Goal: Information Seeking & Learning: Compare options

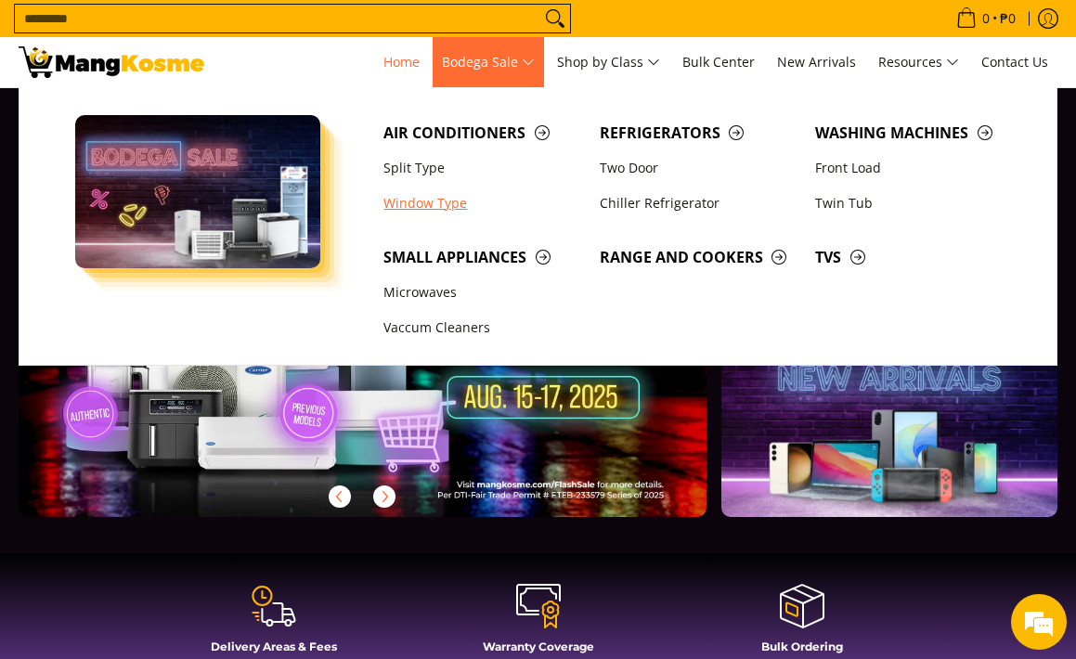
click at [426, 202] on link "Window Type" at bounding box center [482, 203] width 216 height 35
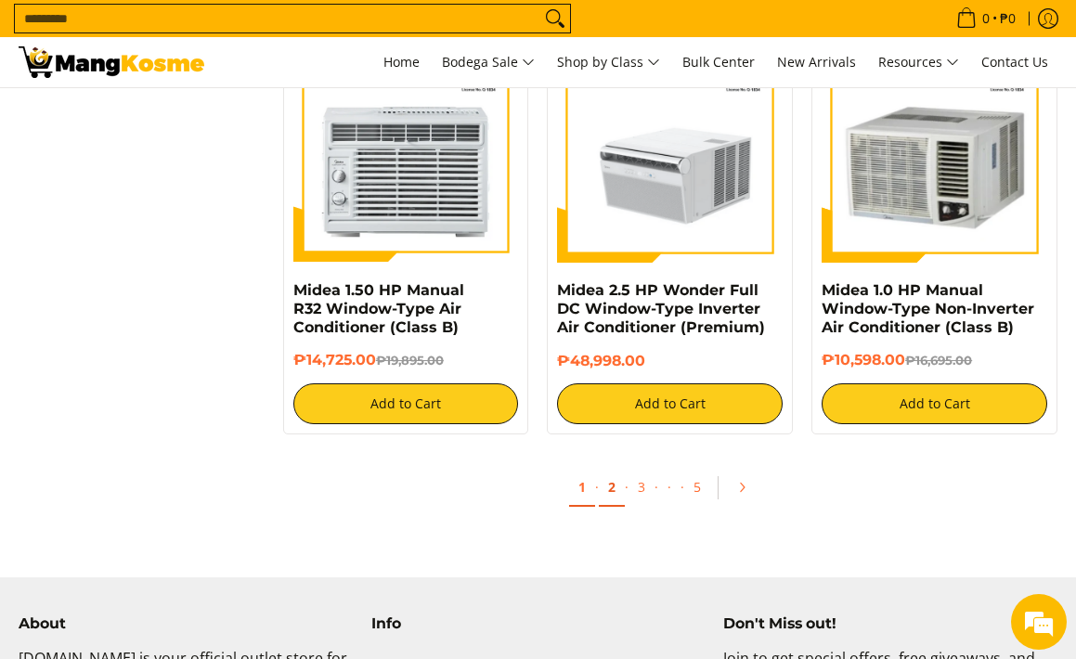
click at [613, 485] on link "2" at bounding box center [612, 488] width 26 height 38
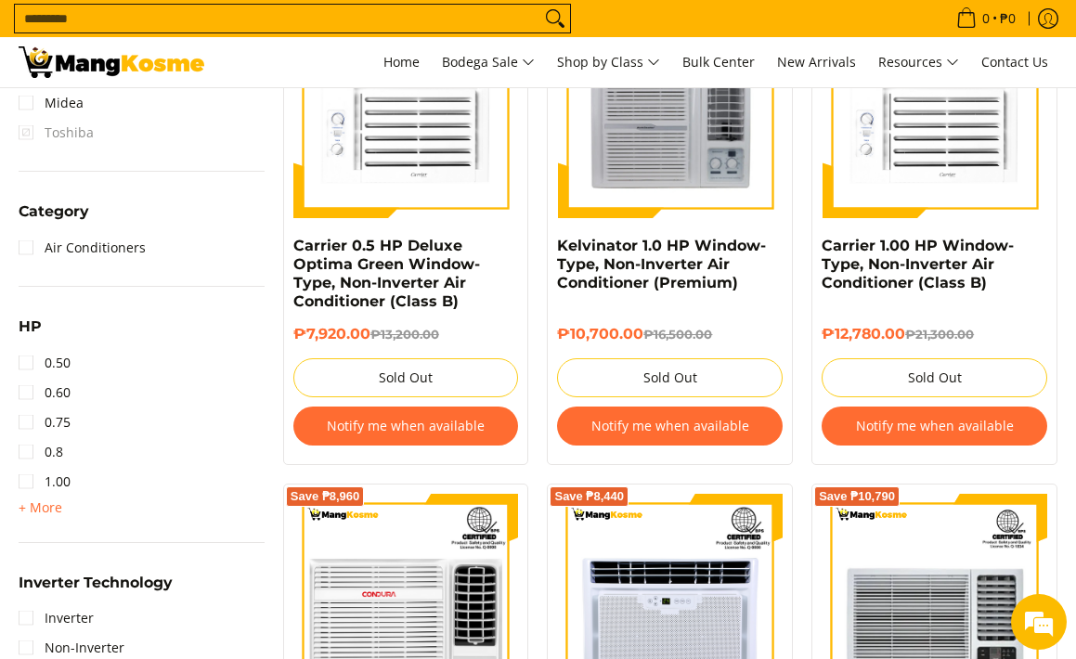
scroll to position [954, 0]
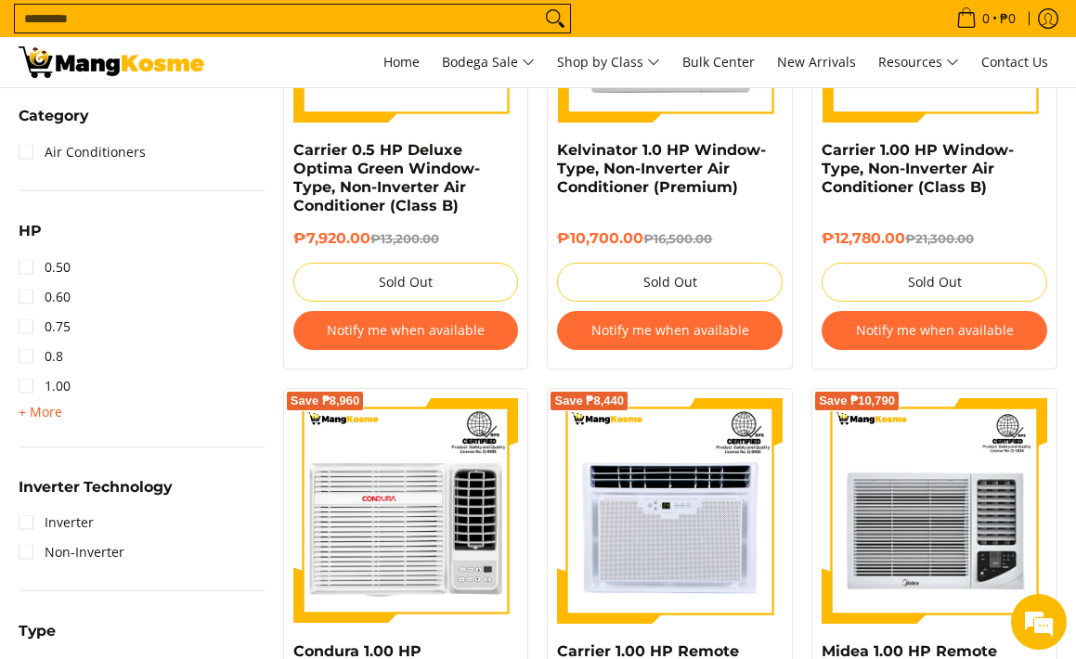
click at [31, 407] on span "+ More" at bounding box center [41, 412] width 44 height 15
click at [31, 416] on link "1.50" at bounding box center [45, 416] width 52 height 30
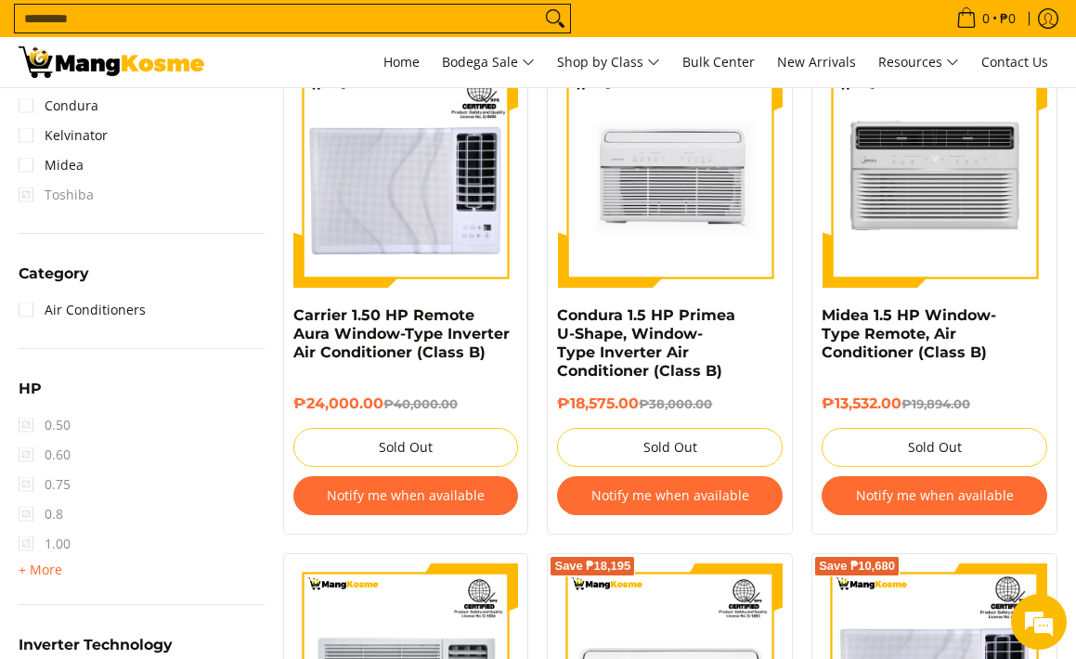
scroll to position [869, 0]
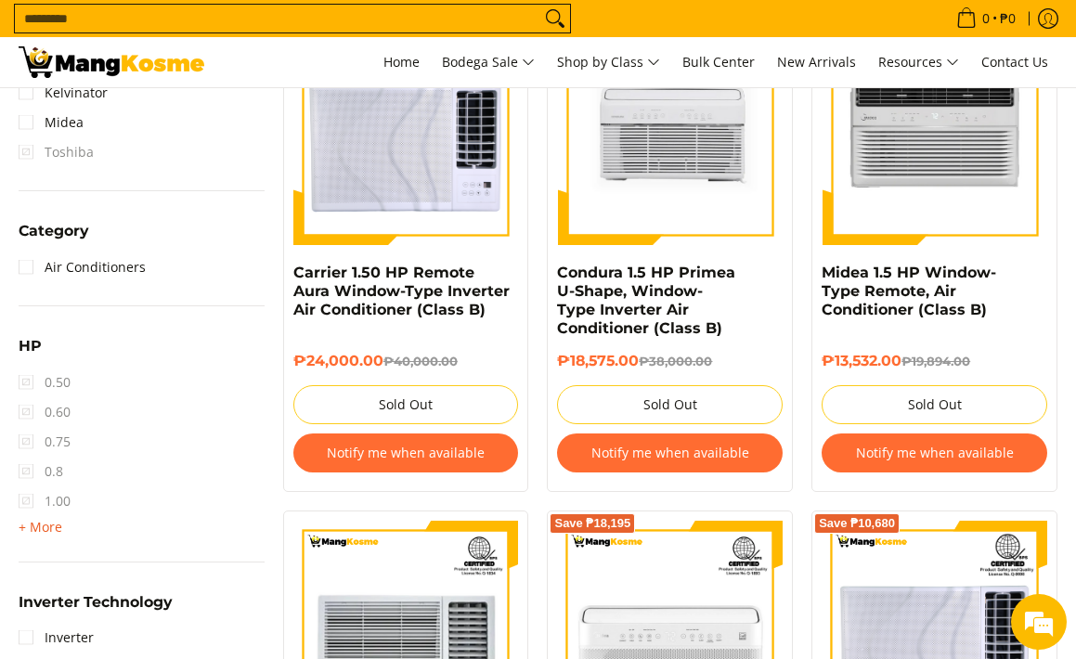
click at [26, 531] on span "+ More" at bounding box center [41, 527] width 44 height 15
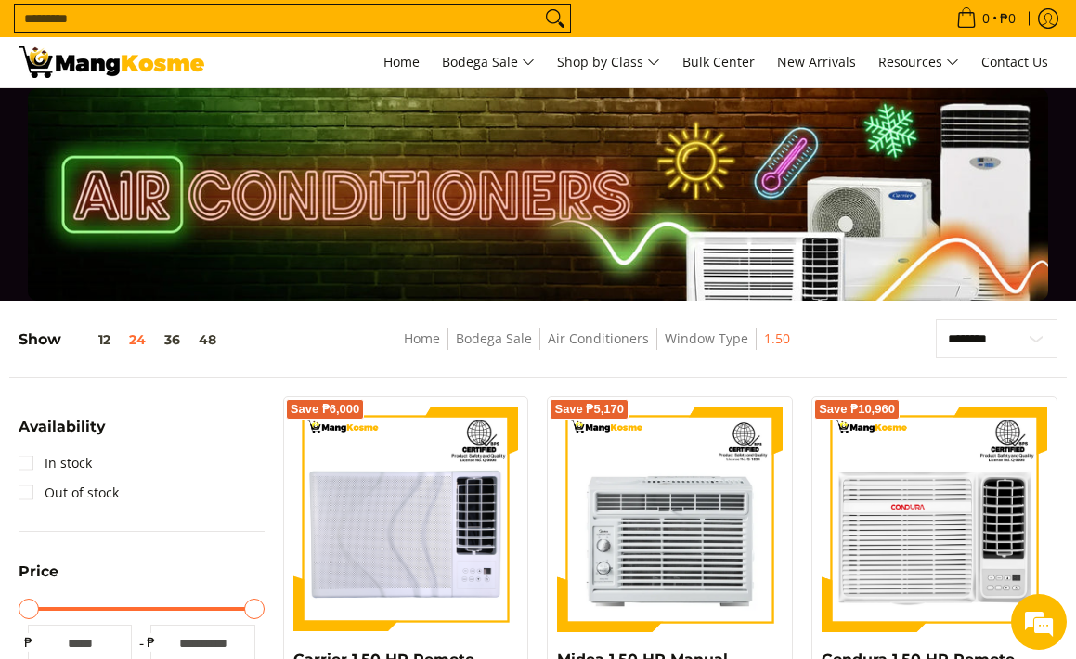
scroll to position [0, 0]
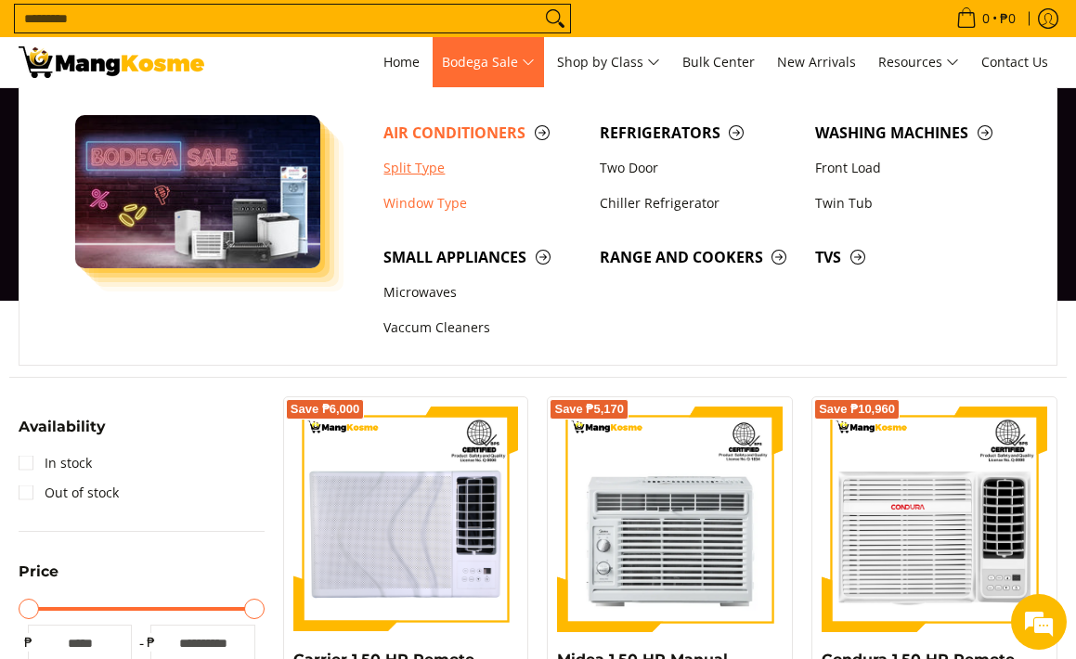
click at [401, 170] on link "Split Type" at bounding box center [482, 167] width 216 height 35
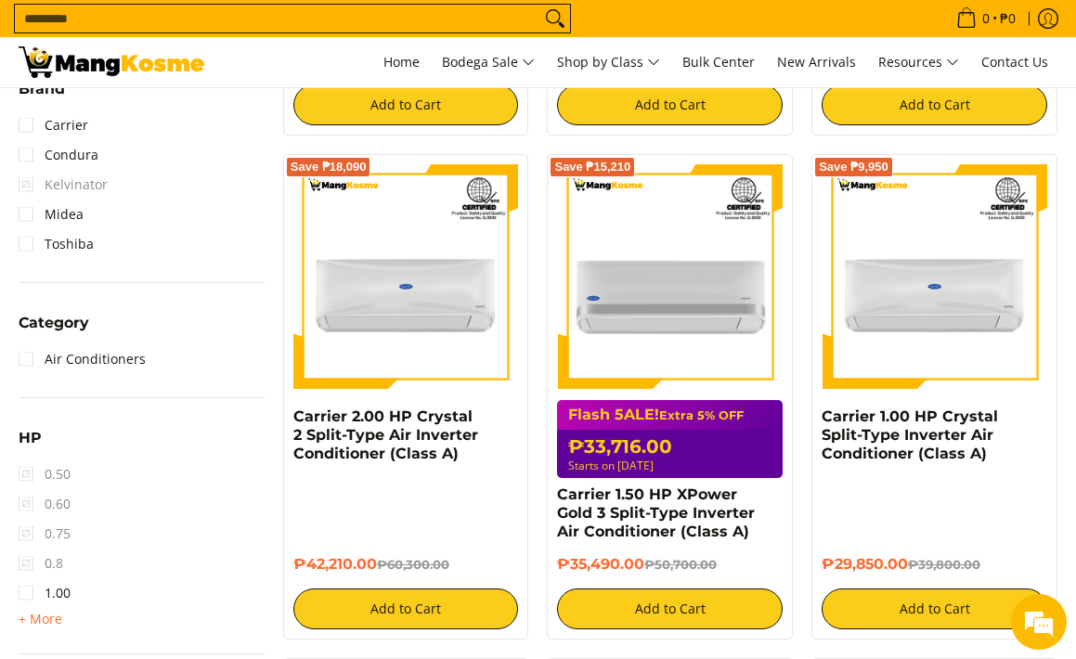
scroll to position [802, 0]
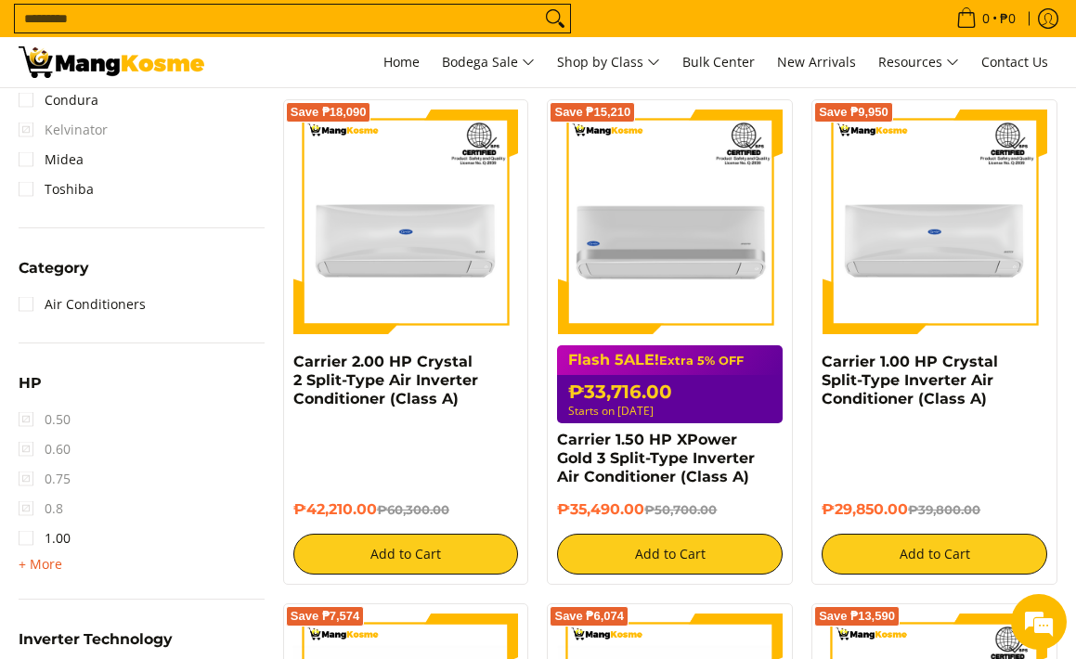
click at [33, 557] on span "+ More" at bounding box center [41, 564] width 44 height 15
click at [25, 587] on link "2.00" at bounding box center [45, 598] width 52 height 30
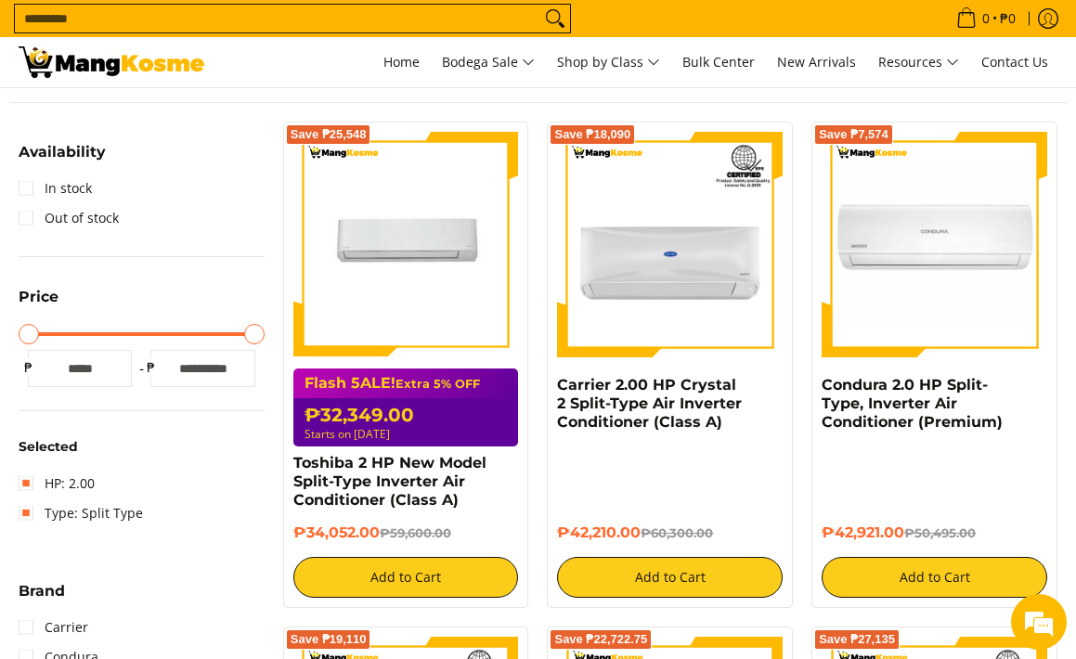
scroll to position [200, 0]
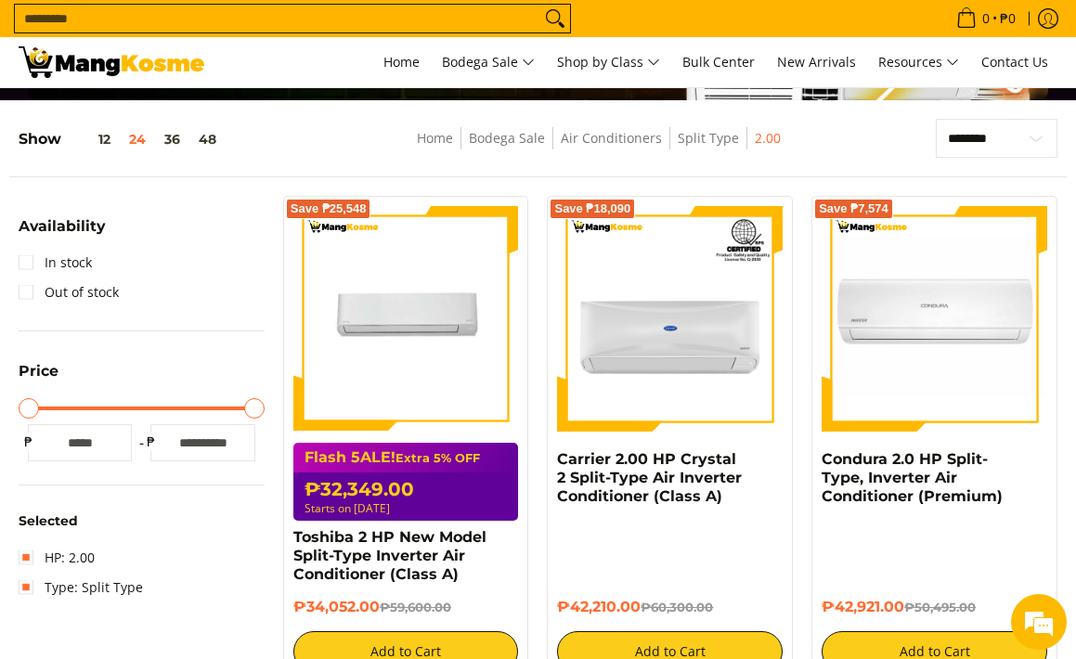
click at [432, 465] on div "Flash 5ALE! Extra 5% OFF ₱32,349.00 Starts on Aug 15" at bounding box center [405, 482] width 225 height 78
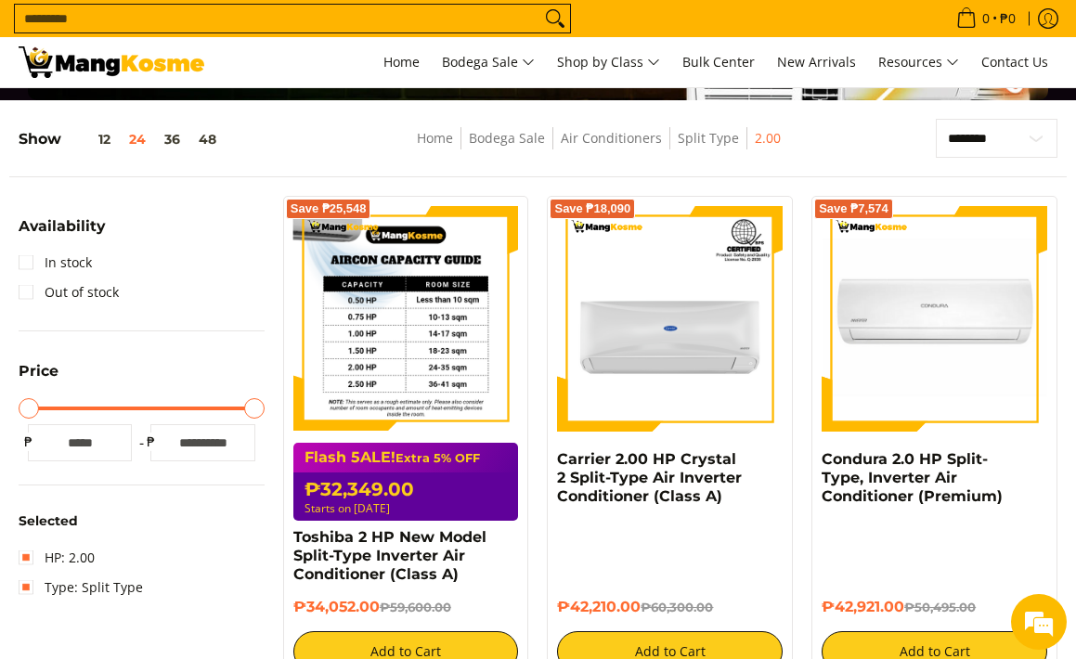
click at [434, 379] on img at bounding box center [405, 318] width 225 height 225
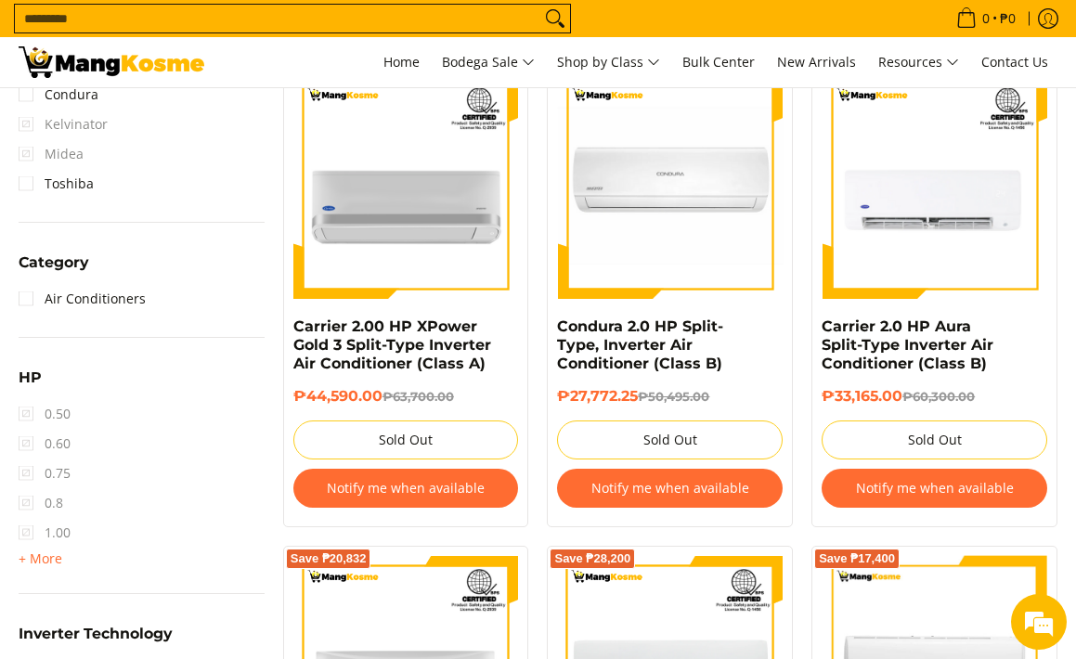
scroll to position [854, 0]
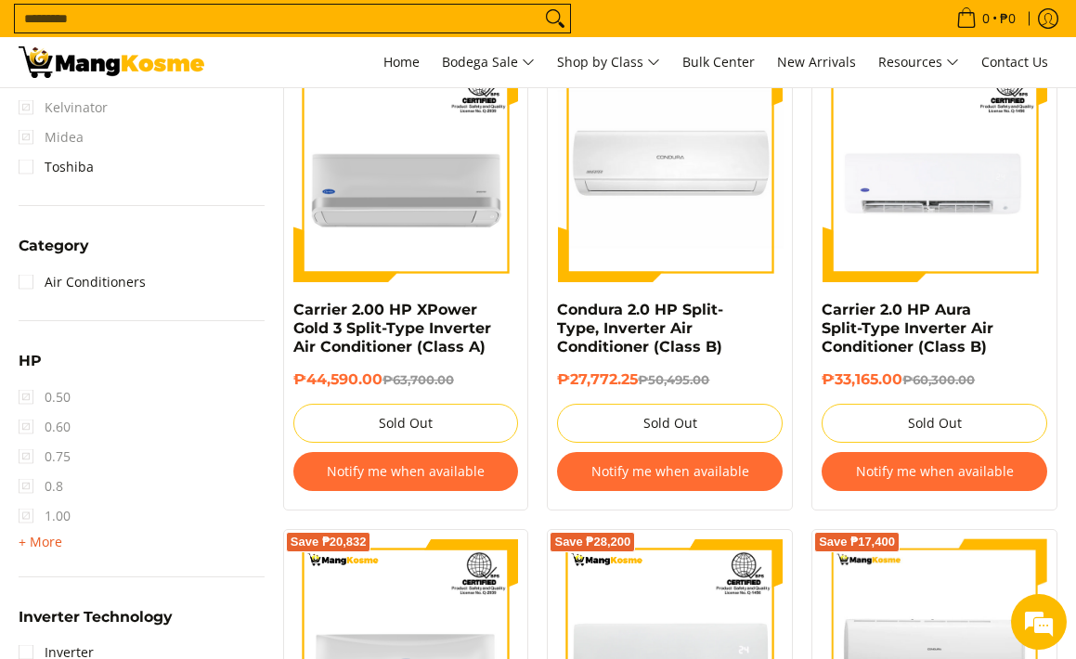
click at [37, 538] on span "+ More" at bounding box center [41, 542] width 44 height 15
click at [30, 606] on span "2.50" at bounding box center [45, 605] width 52 height 30
click at [26, 599] on span "2.50" at bounding box center [45, 605] width 52 height 30
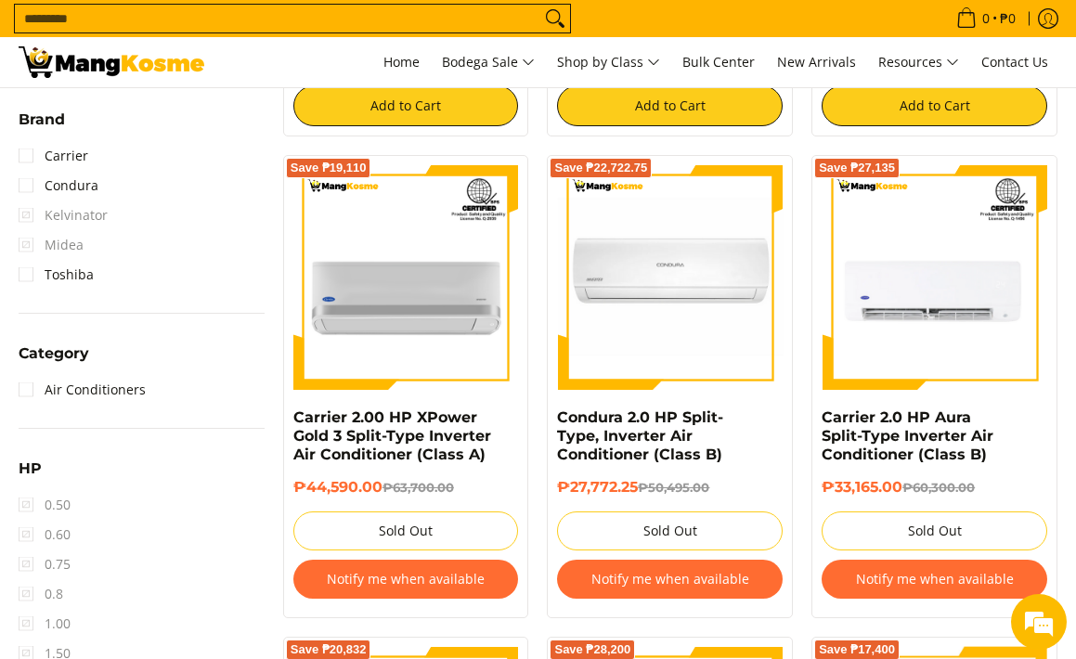
scroll to position [596, 0]
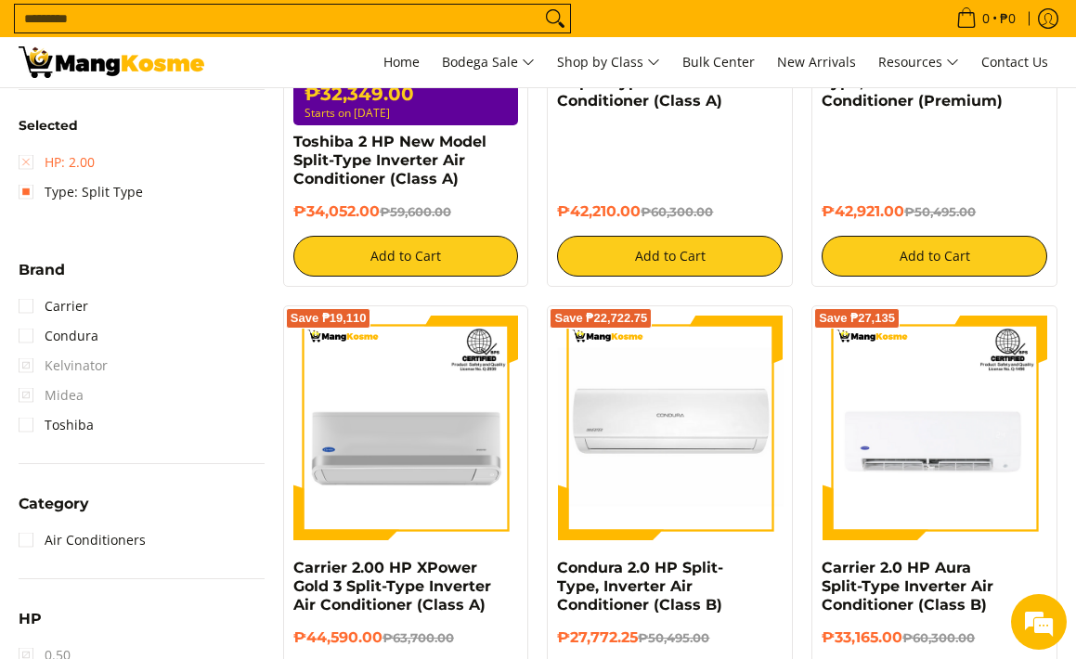
click at [24, 166] on link "HP: 2.00" at bounding box center [57, 163] width 76 height 30
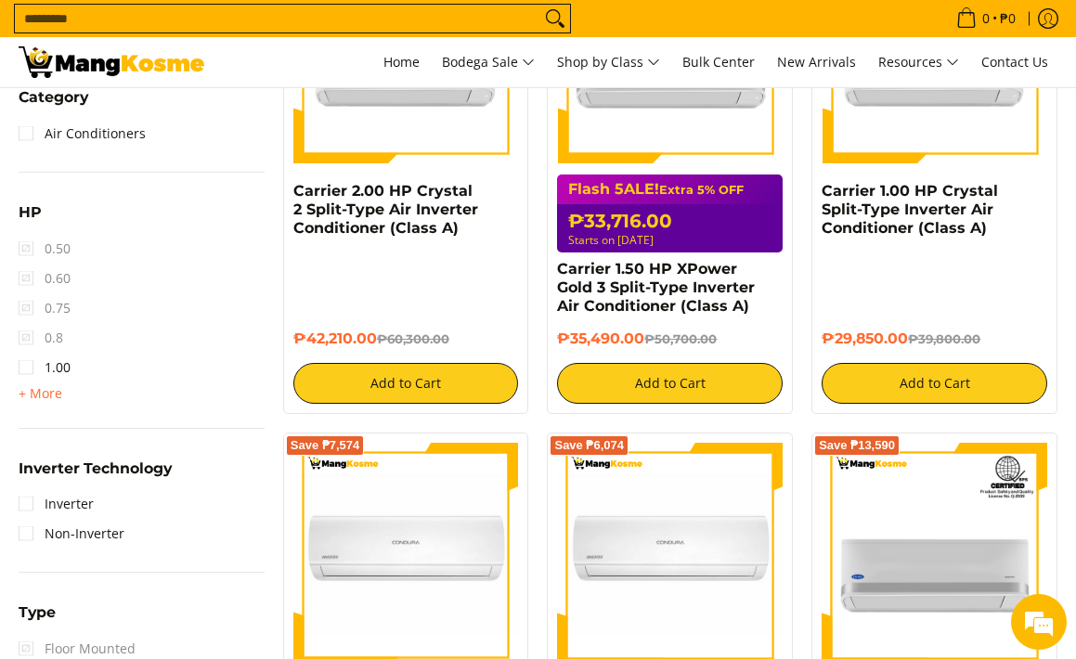
scroll to position [967, 0]
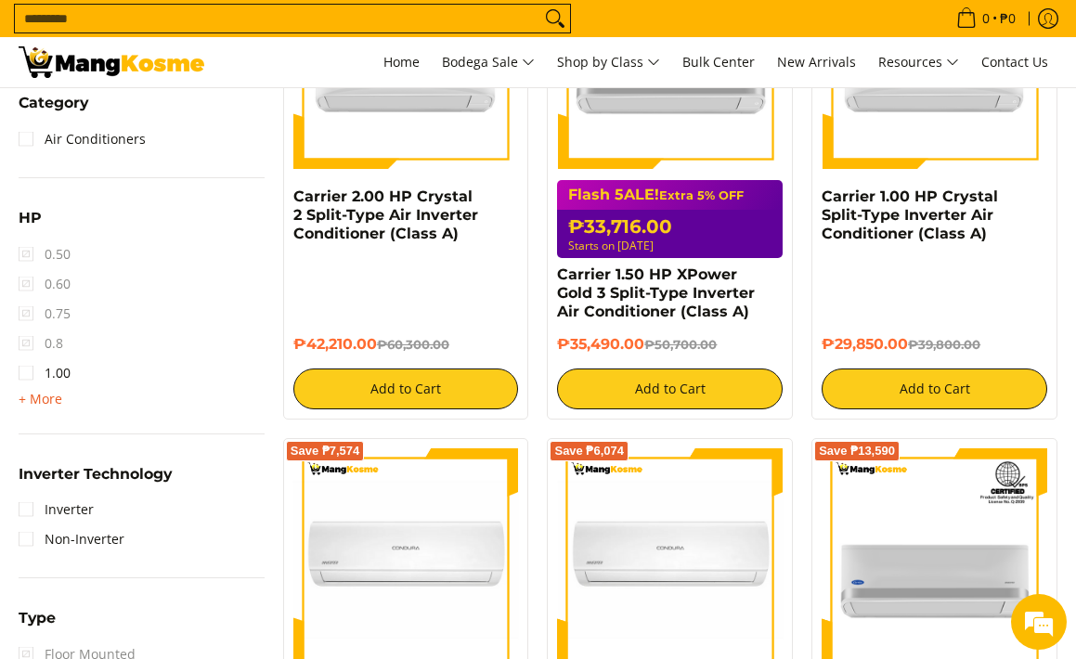
click at [36, 402] on span "+ More" at bounding box center [41, 399] width 44 height 15
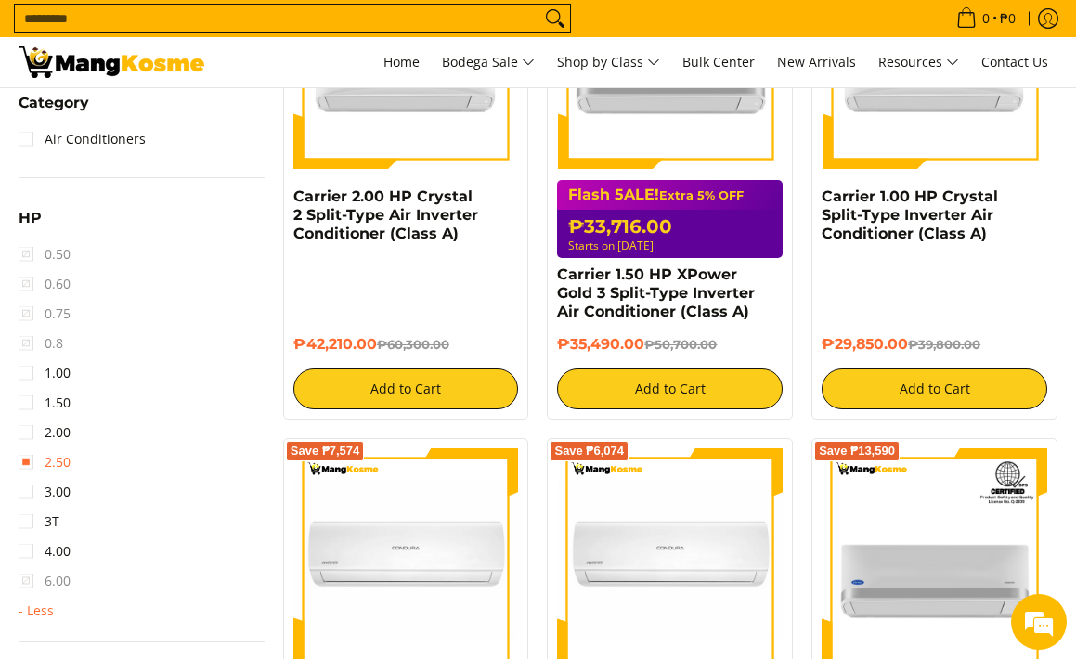
click at [33, 457] on link "2.50" at bounding box center [45, 462] width 52 height 30
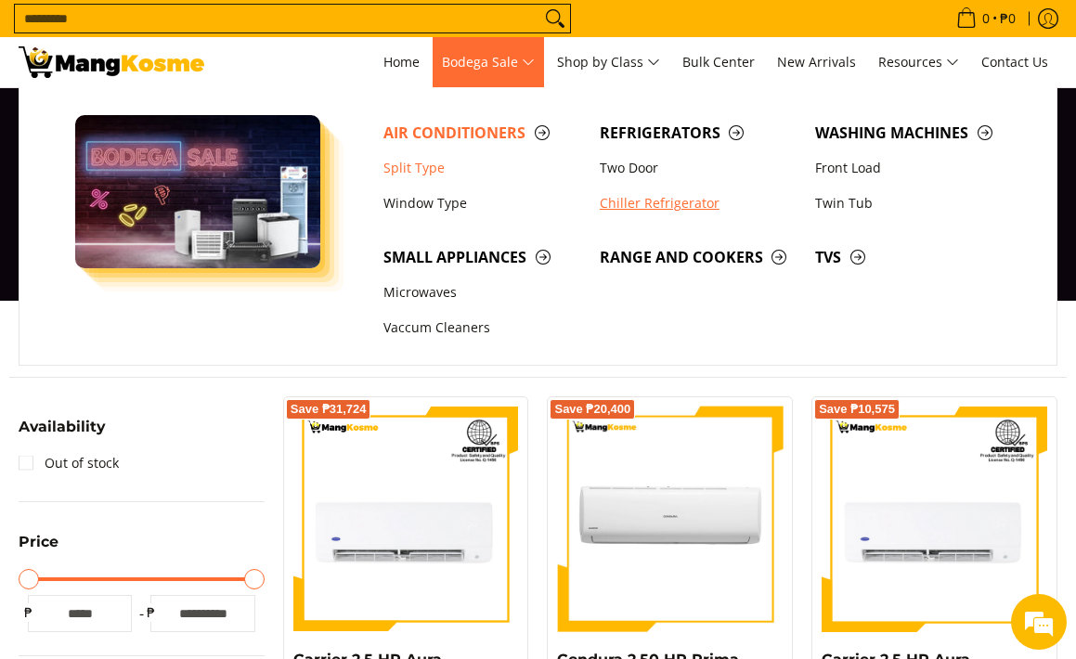
click at [624, 208] on link "Chiller Refrigerator" at bounding box center [698, 203] width 216 height 35
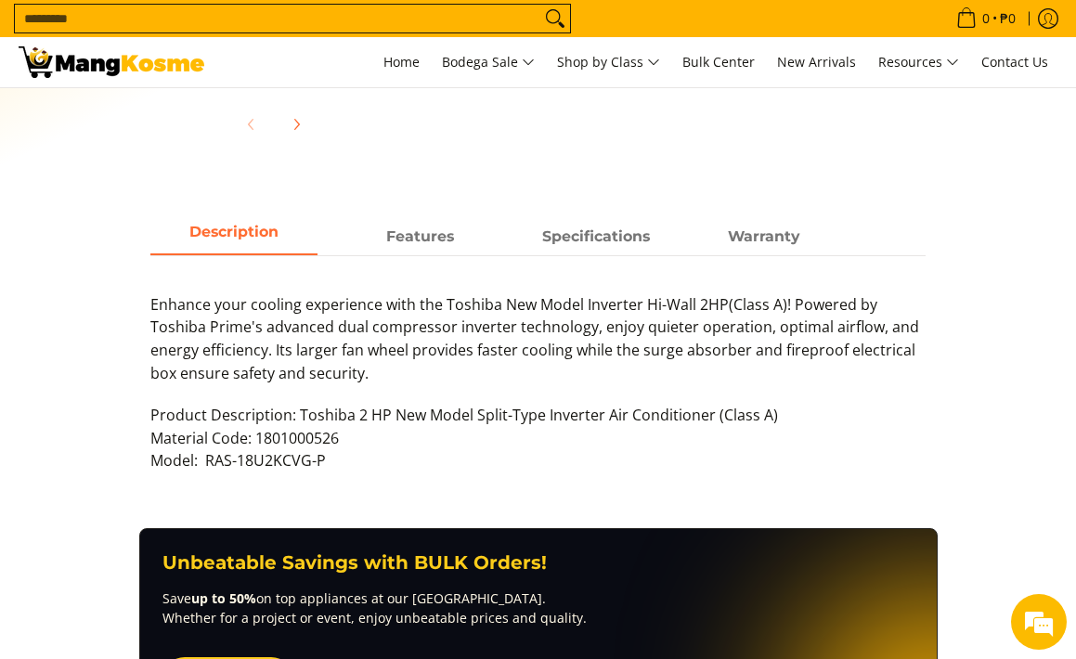
scroll to position [682, 0]
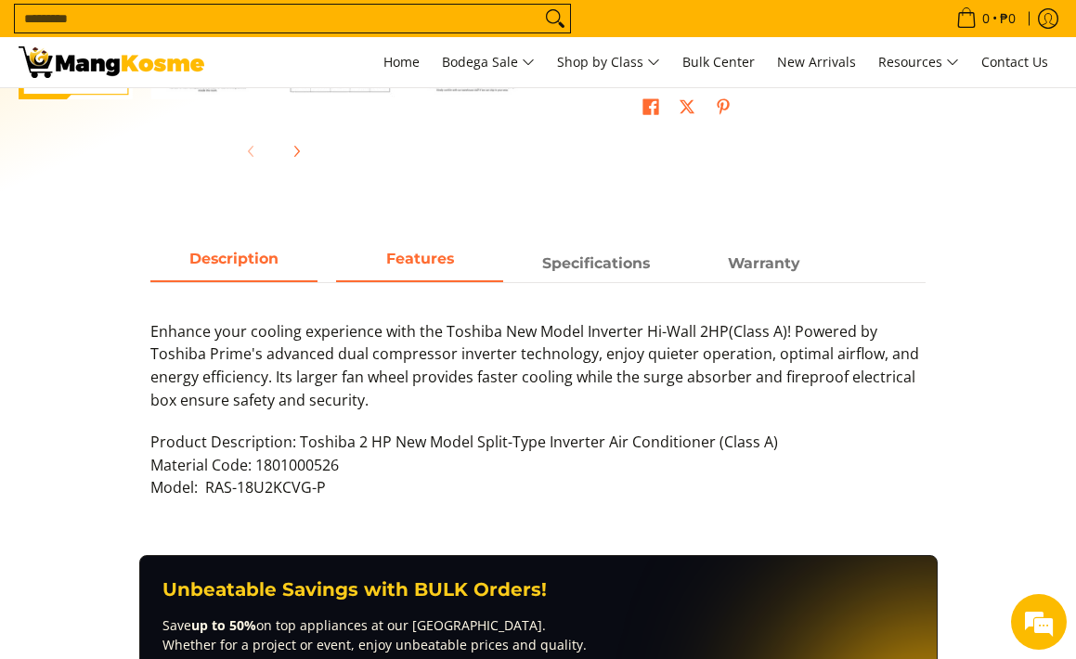
click at [413, 260] on span "Features" at bounding box center [419, 263] width 167 height 33
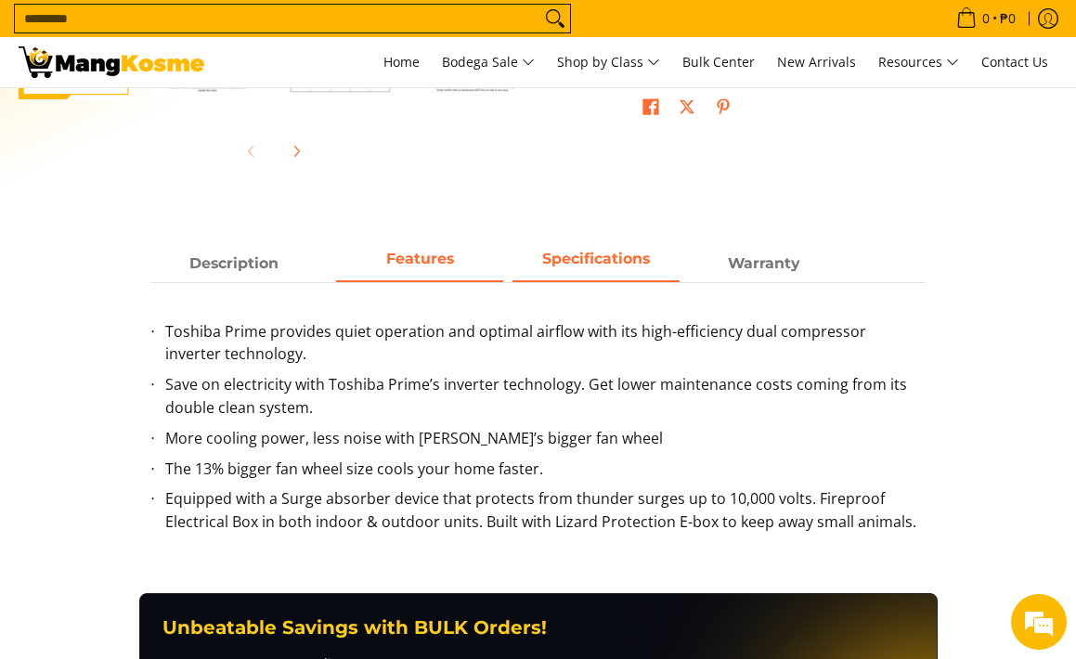
click at [563, 275] on span "Specifications" at bounding box center [595, 263] width 167 height 33
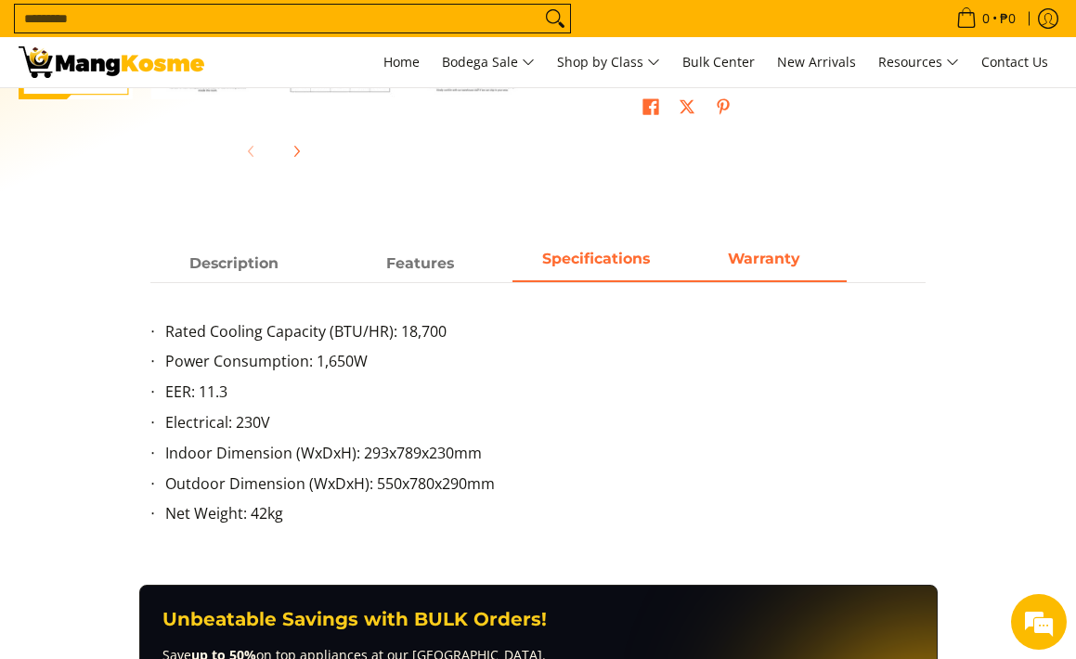
click at [741, 270] on span "Warranty" at bounding box center [762, 263] width 167 height 33
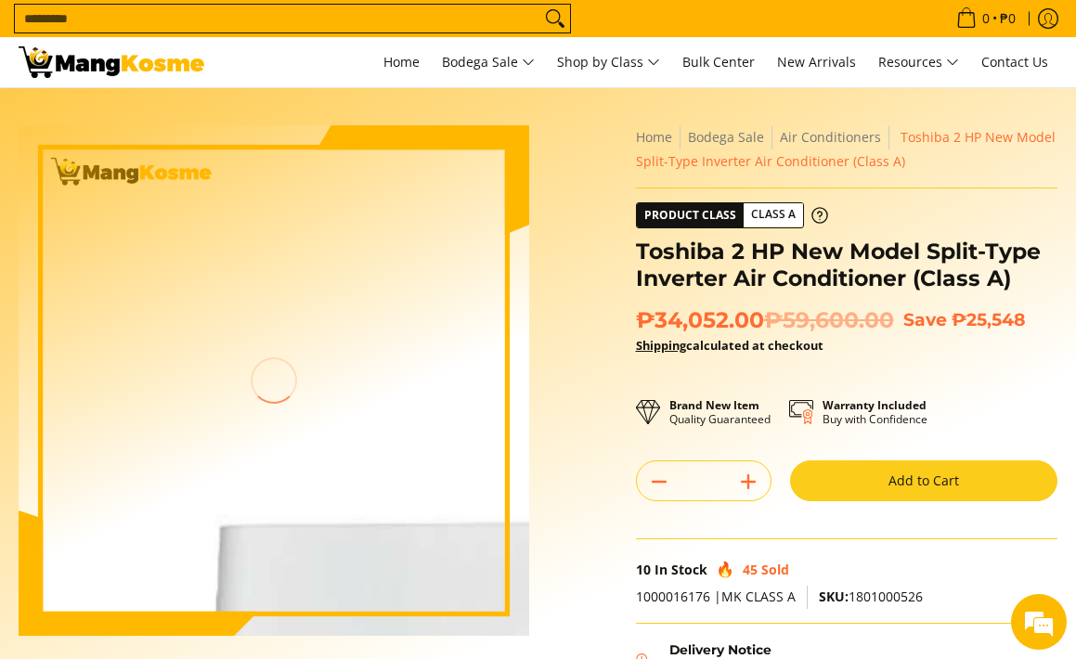
scroll to position [0, 0]
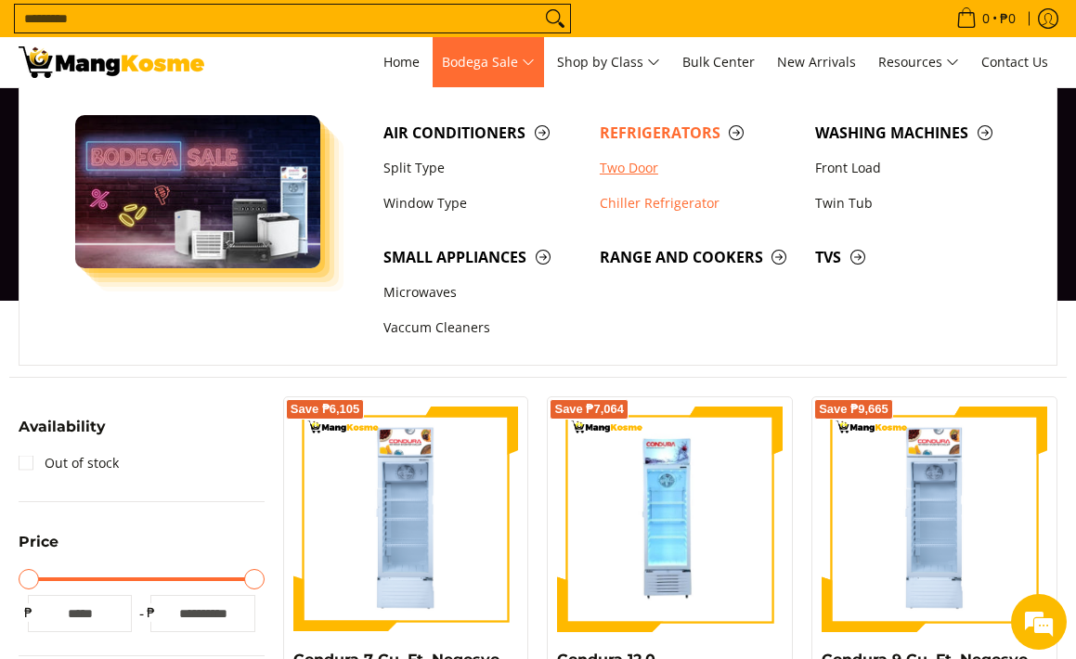
click at [620, 169] on link "Two Door" at bounding box center [698, 167] width 216 height 35
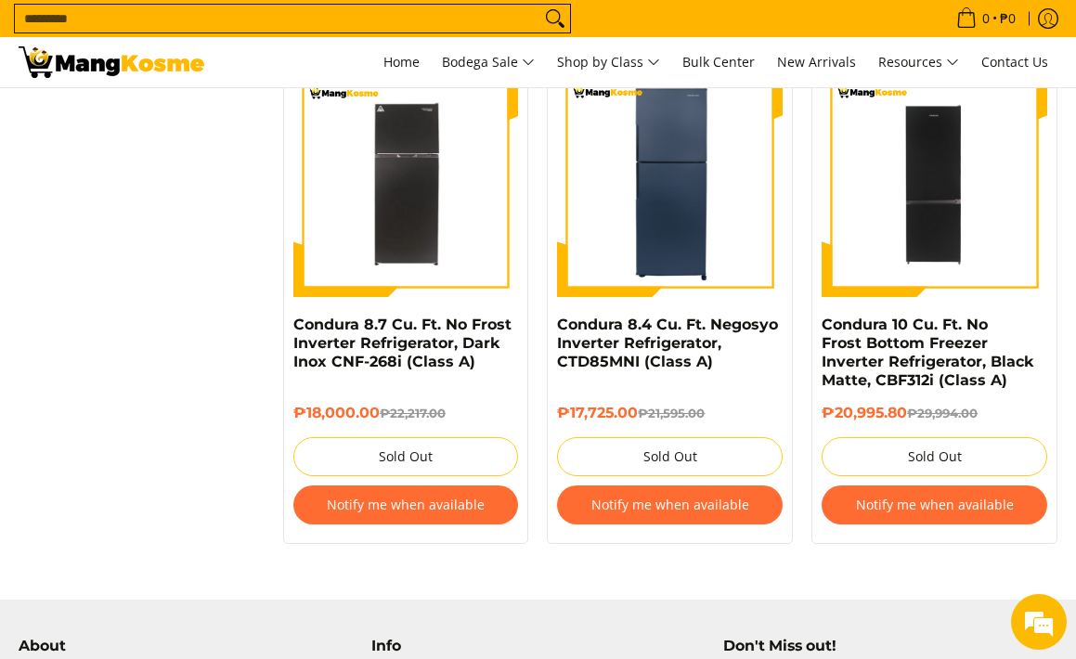
scroll to position [3176, 0]
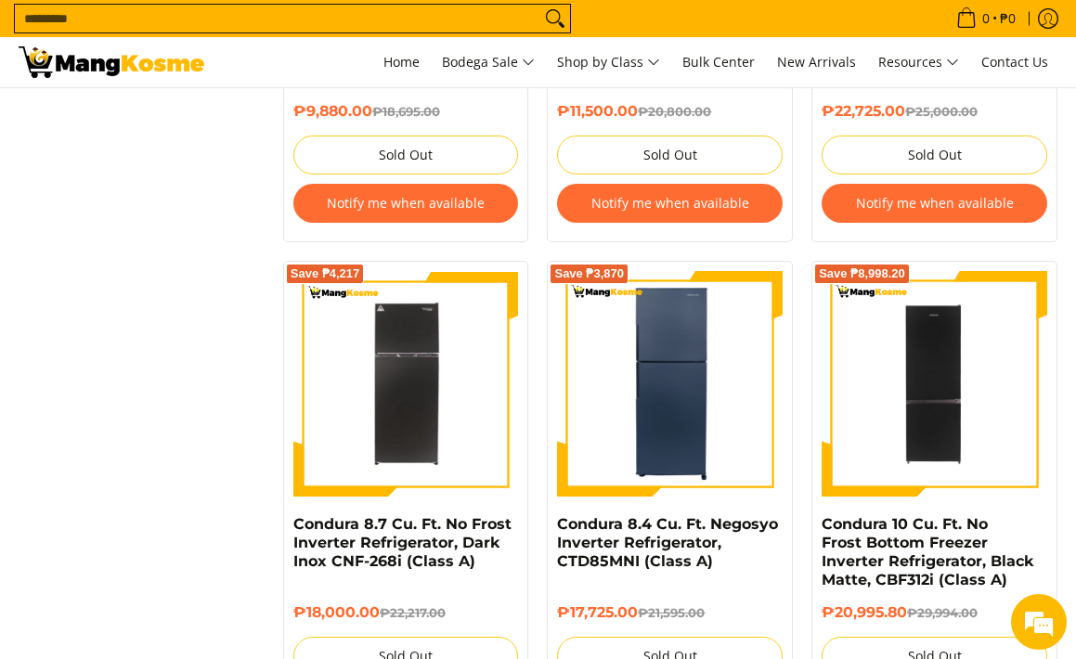
click at [516, 516] on h4 "Condura 8.7 Cu. Ft. No Frost Inverter Refrigerator, Dark Inox CNF-268i (Class A)" at bounding box center [405, 543] width 225 height 56
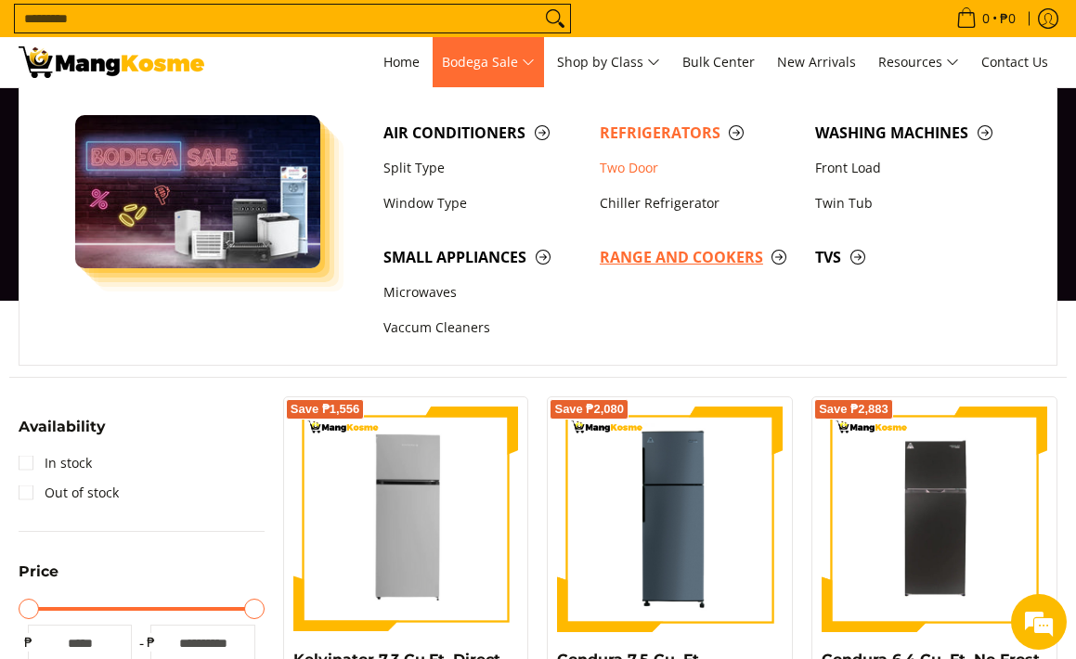
scroll to position [0, 0]
